Goal: Task Accomplishment & Management: Use online tool/utility

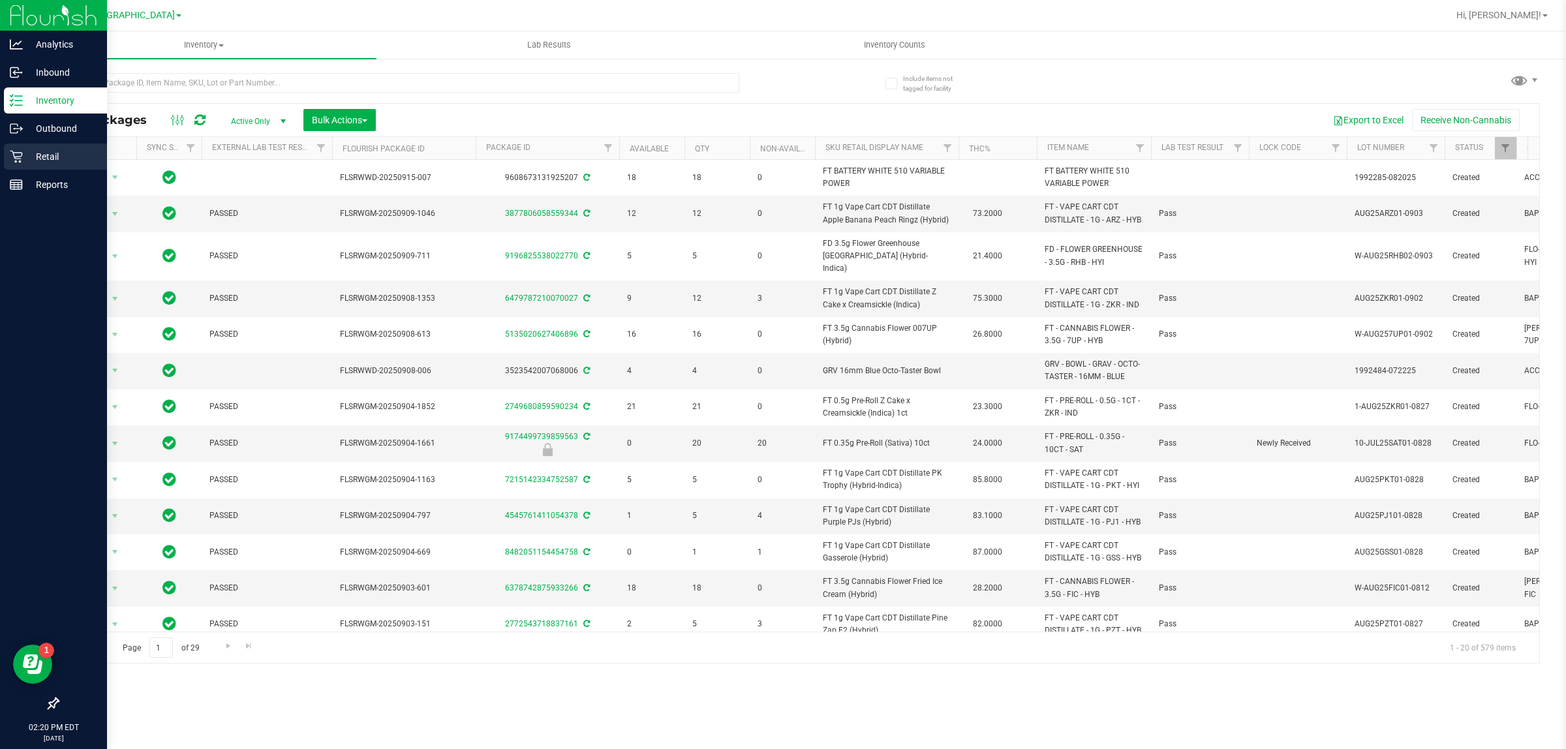
click at [33, 155] on p "Retail" at bounding box center [62, 157] width 78 height 16
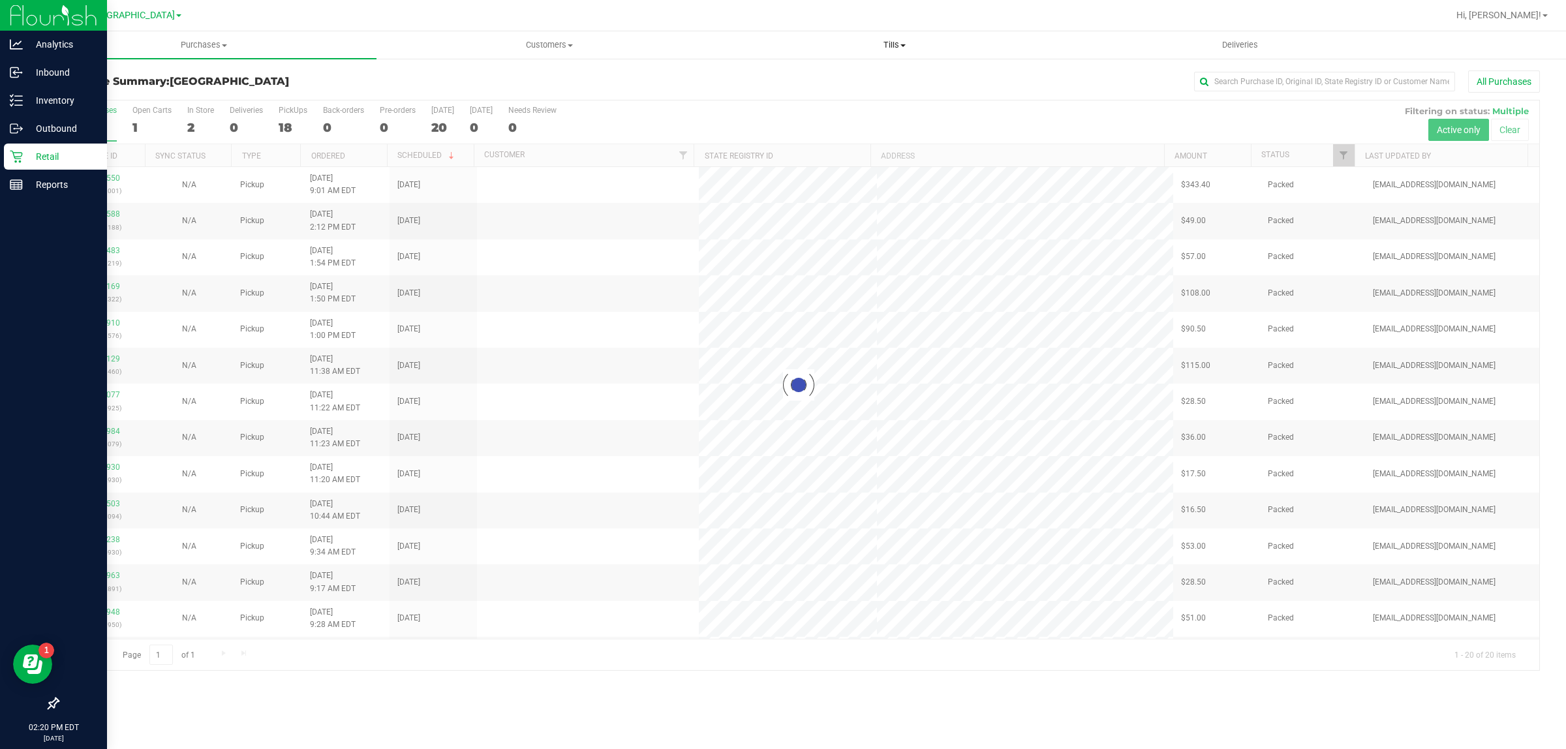
click at [862, 46] on span "Tills" at bounding box center [895, 45] width 344 height 12
click at [823, 73] on li "Manage tills" at bounding box center [894, 79] width 345 height 16
click at [813, 77] on li "Manage tills" at bounding box center [894, 79] width 345 height 16
